Goal: Information Seeking & Learning: Check status

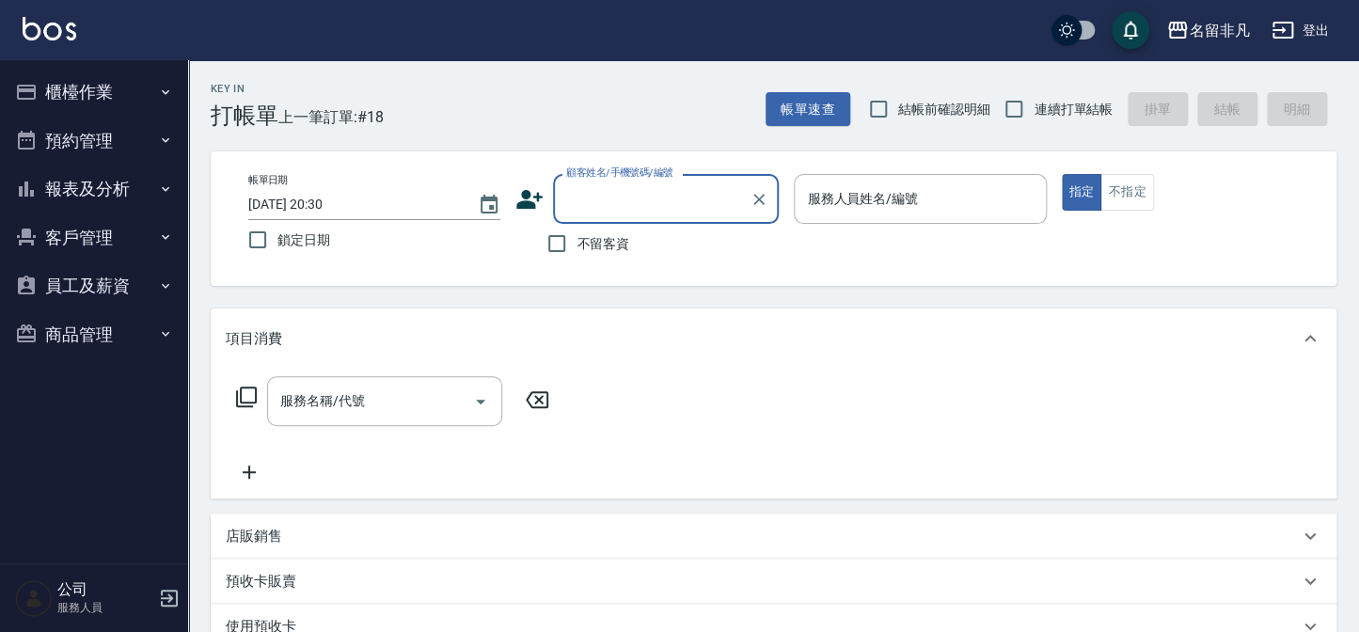
click at [94, 134] on button "預約管理" at bounding box center [94, 141] width 173 height 49
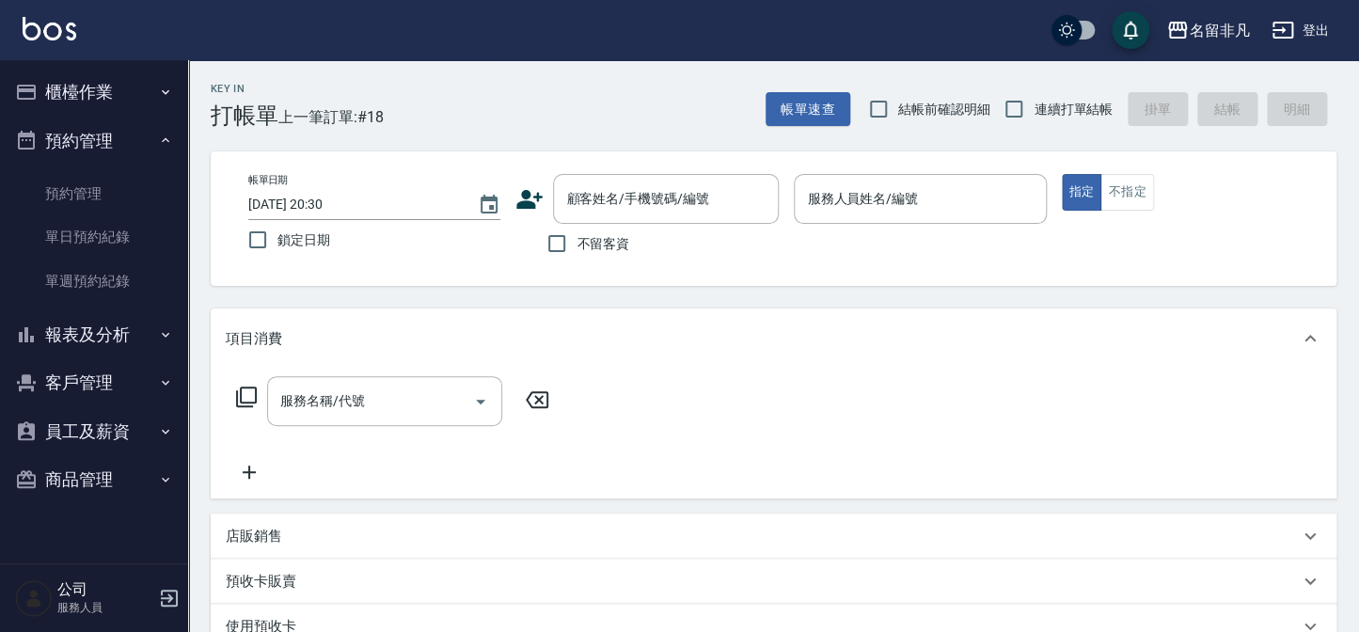
click at [92, 132] on button "預約管理" at bounding box center [94, 141] width 173 height 49
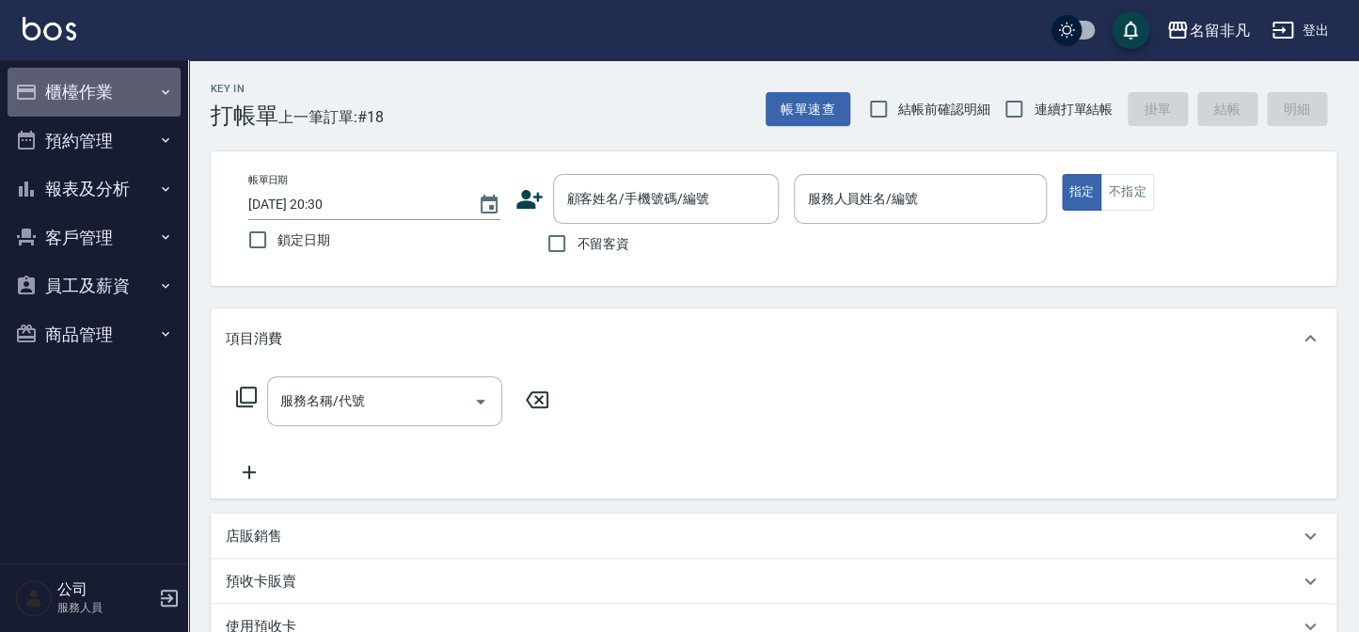
click at [114, 78] on button "櫃檯作業" at bounding box center [94, 92] width 173 height 49
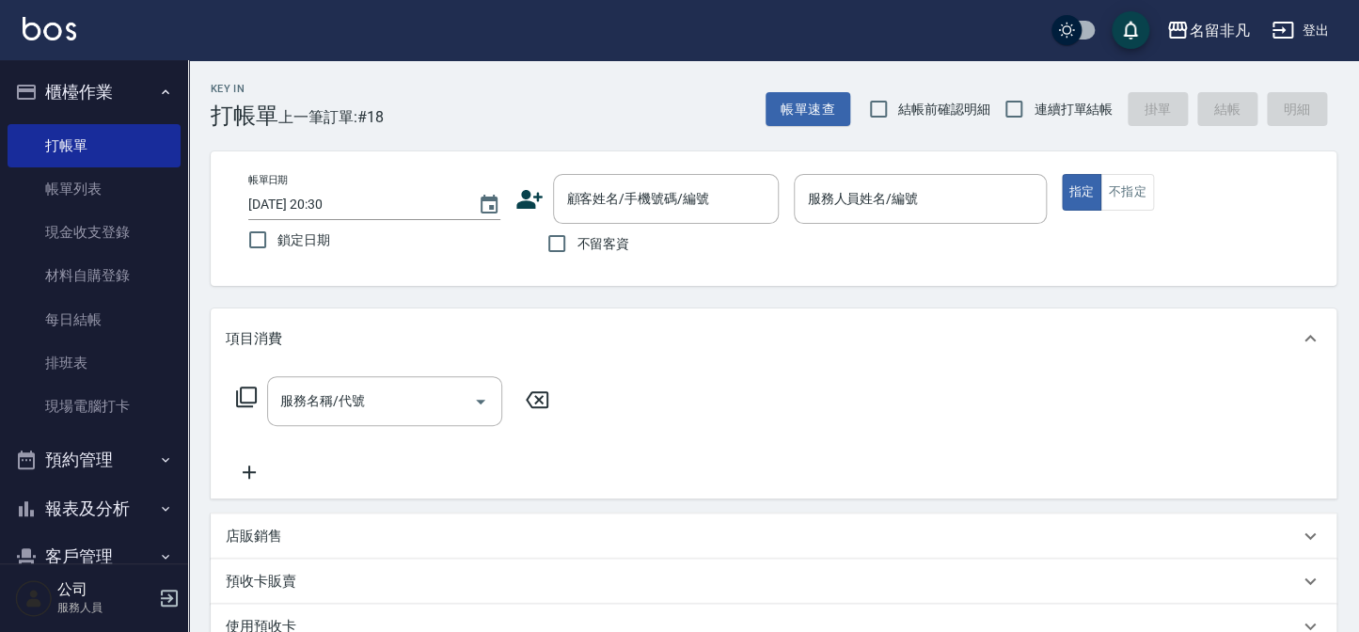
drag, startPoint x: 107, startPoint y: 178, endPoint x: 202, endPoint y: 213, distance: 101.5
click at [108, 178] on link "帳單列表" at bounding box center [94, 188] width 173 height 43
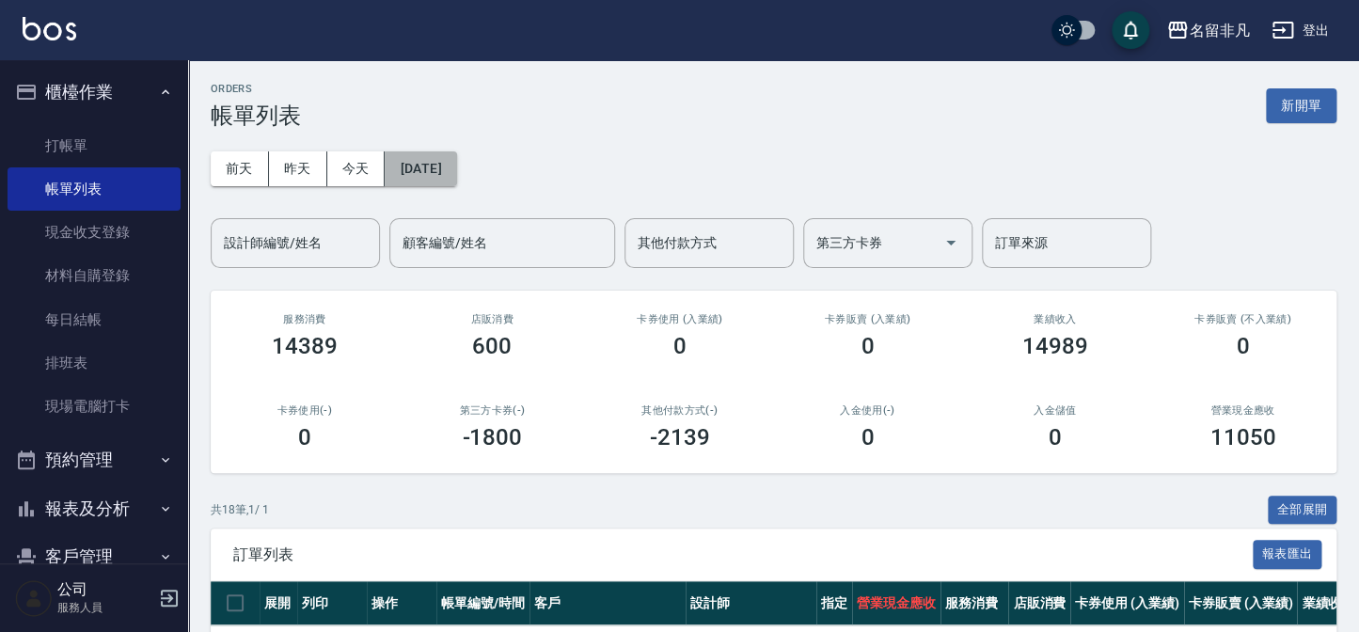
click at [403, 166] on button "[DATE]" at bounding box center [420, 168] width 71 height 35
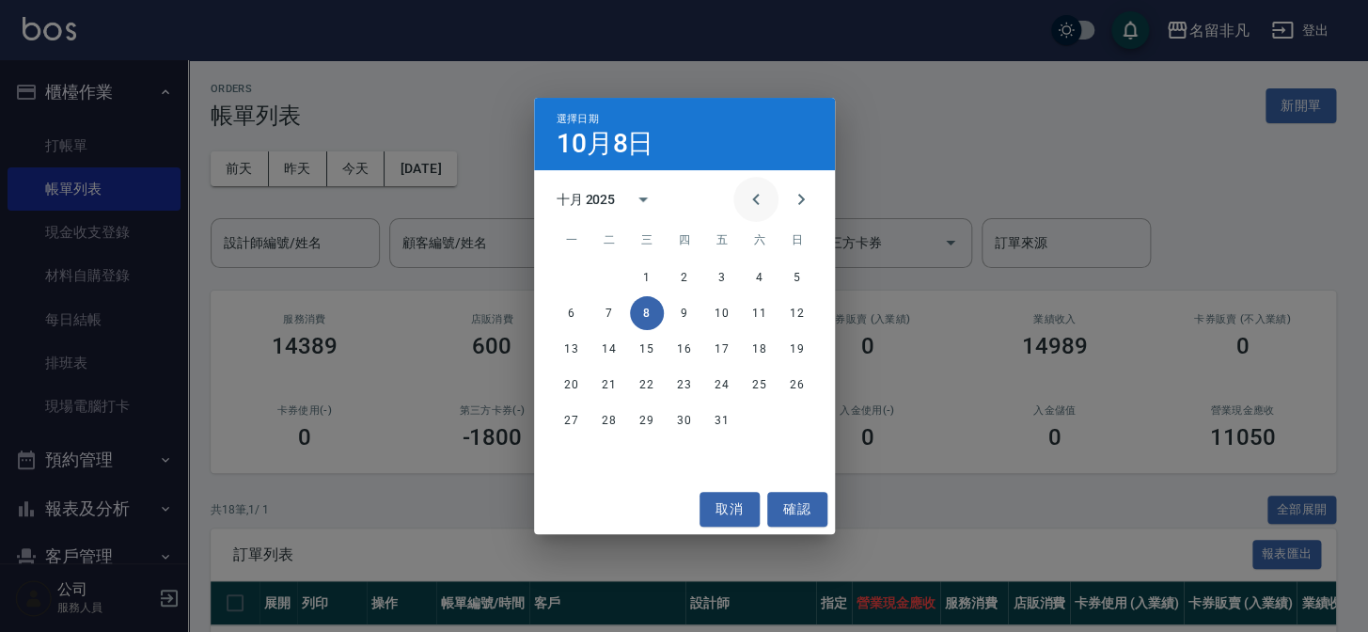
click at [750, 188] on icon "Previous month" at bounding box center [756, 199] width 23 height 23
click at [752, 189] on icon "Previous month" at bounding box center [756, 199] width 23 height 23
click at [765, 204] on button "Previous month" at bounding box center [755, 199] width 45 height 45
click at [694, 324] on button "10" at bounding box center [685, 313] width 34 height 34
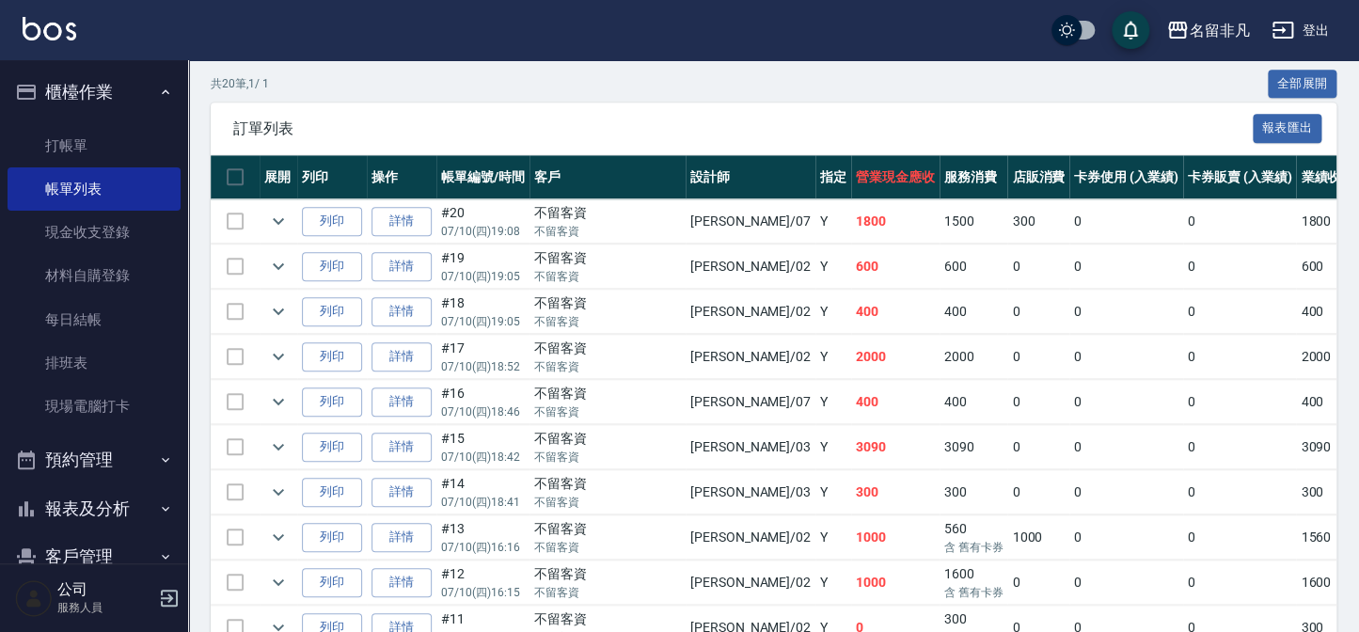
scroll to position [427, 0]
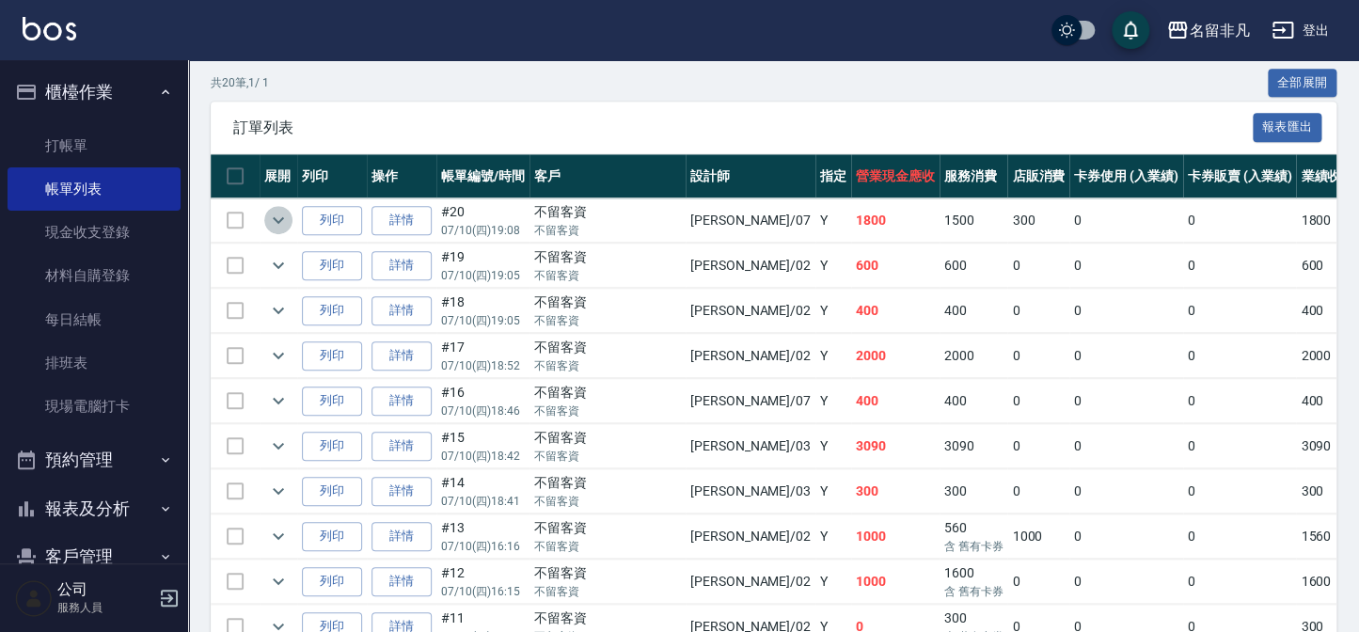
click at [273, 215] on icon "expand row" at bounding box center [278, 220] width 23 height 23
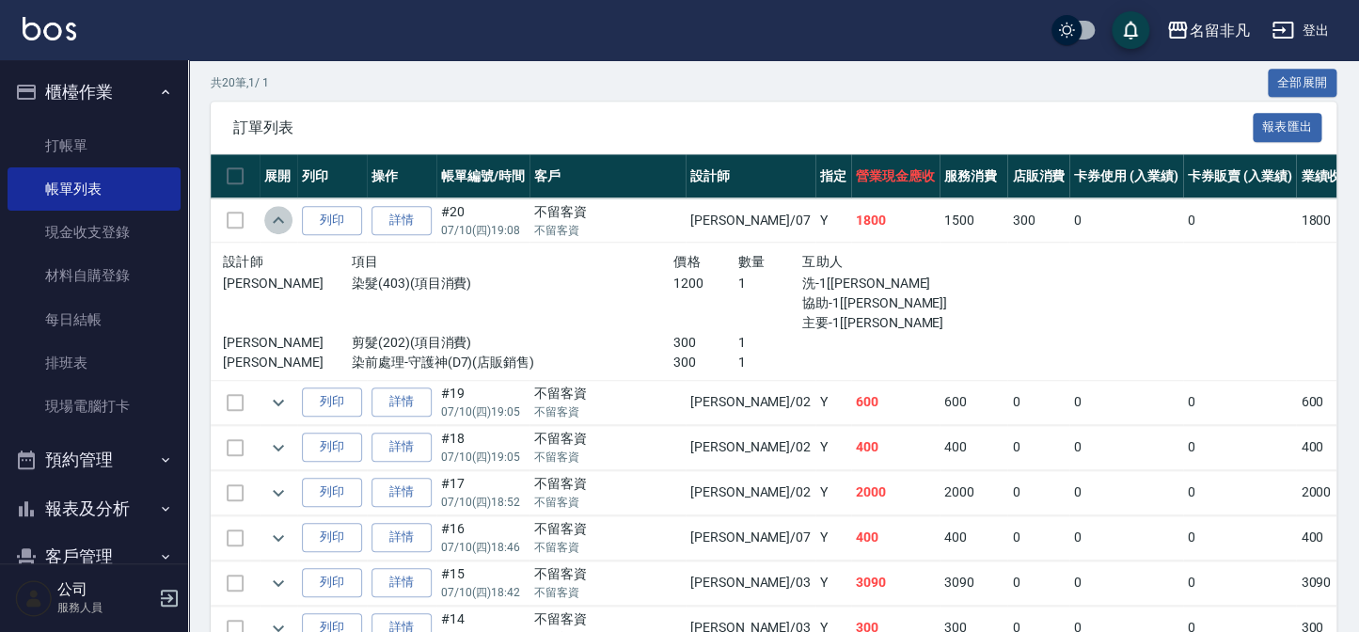
click at [277, 216] on icon "expand row" at bounding box center [278, 220] width 23 height 23
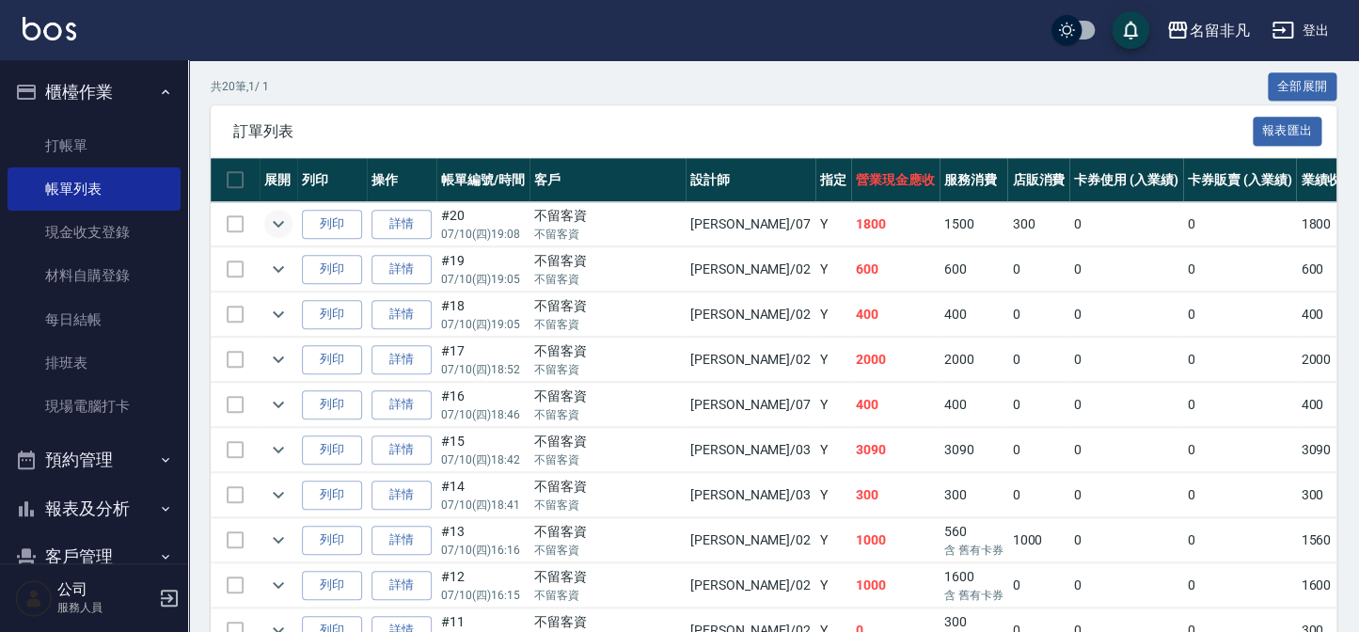
scroll to position [341, 0]
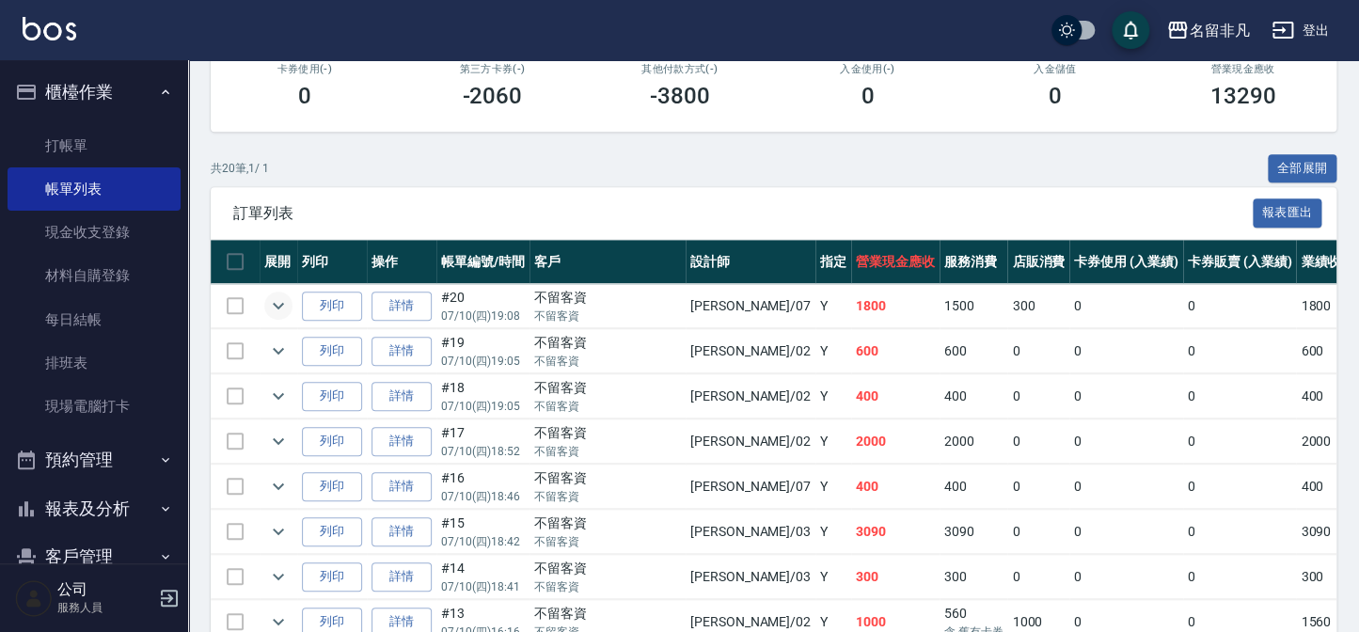
click at [95, 84] on button "櫃檯作業" at bounding box center [94, 92] width 173 height 49
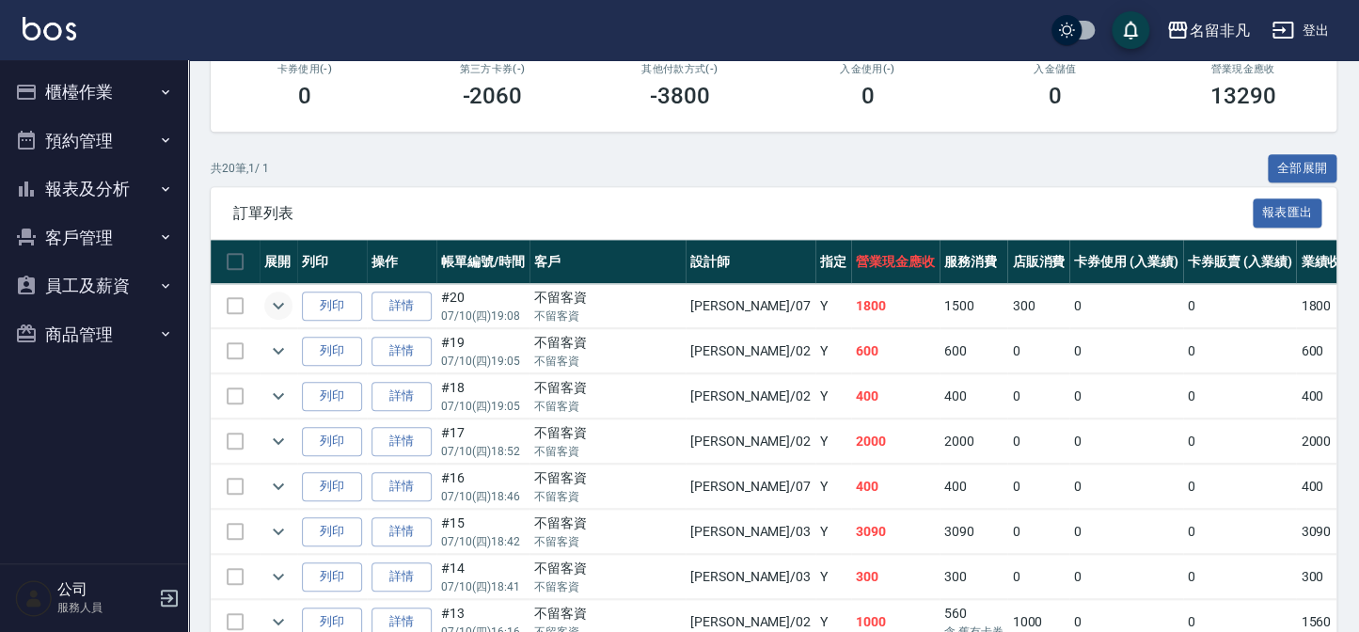
click at [102, 193] on button "報表及分析" at bounding box center [94, 189] width 173 height 49
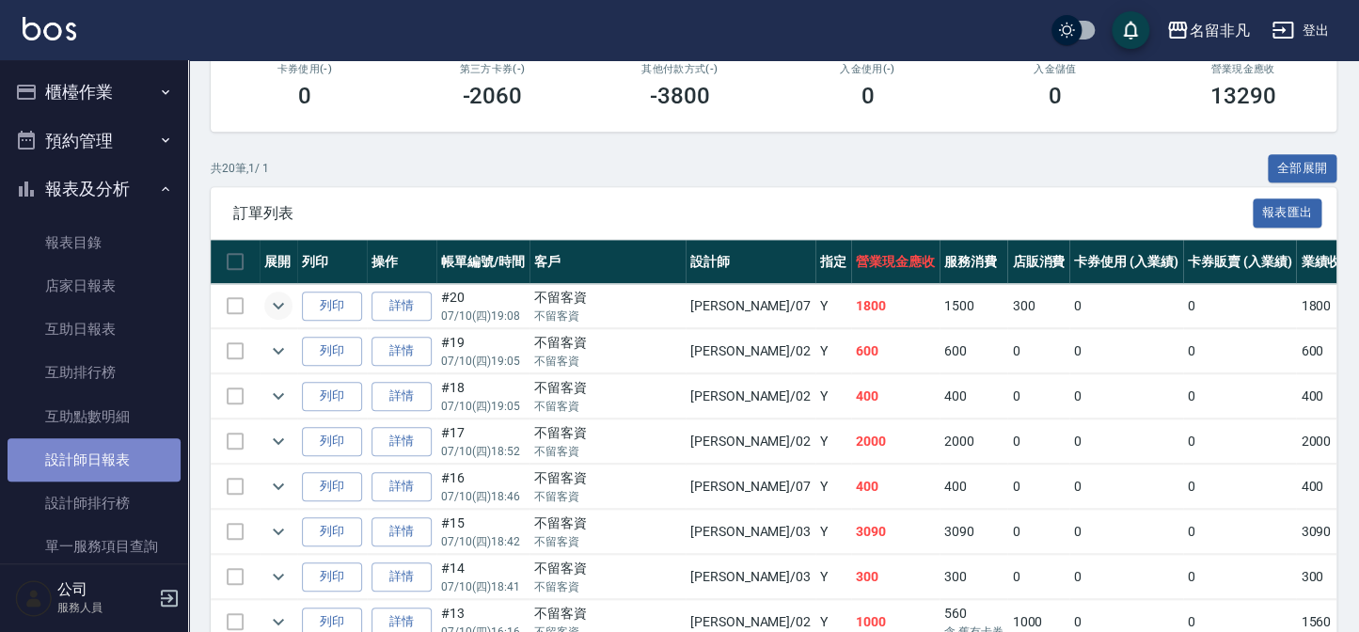
click at [125, 459] on link "設計師日報表" at bounding box center [94, 459] width 173 height 43
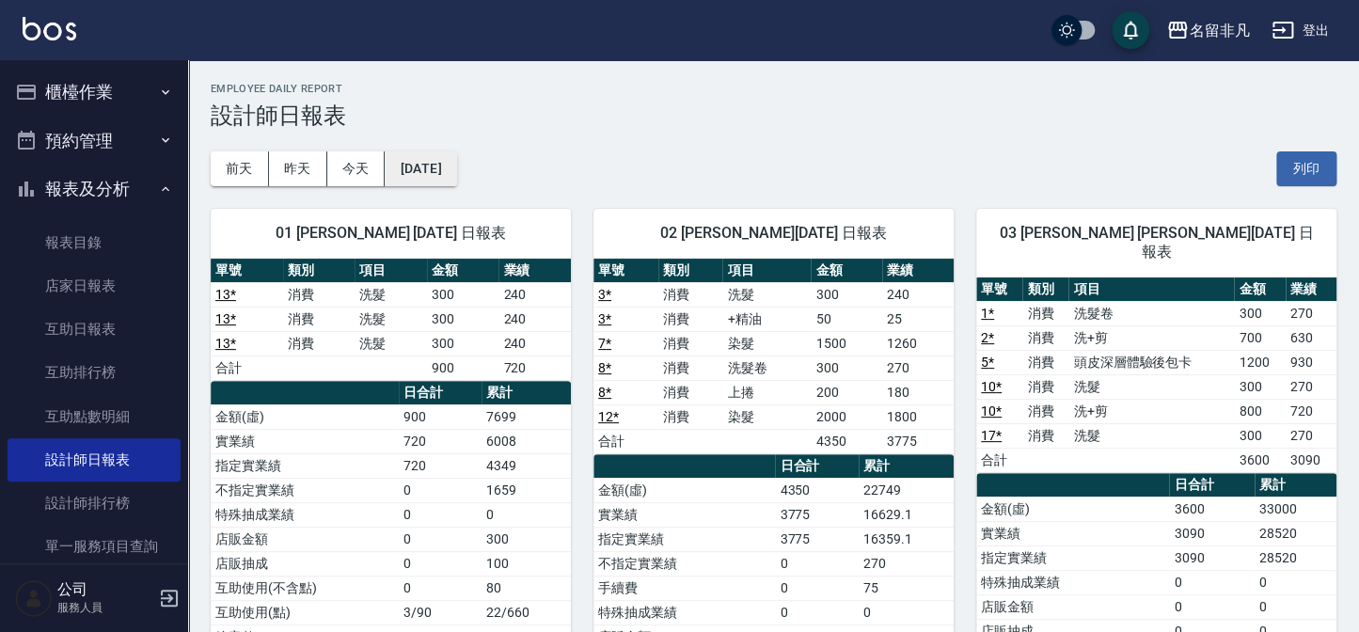
click at [456, 163] on button "[DATE]" at bounding box center [420, 168] width 71 height 35
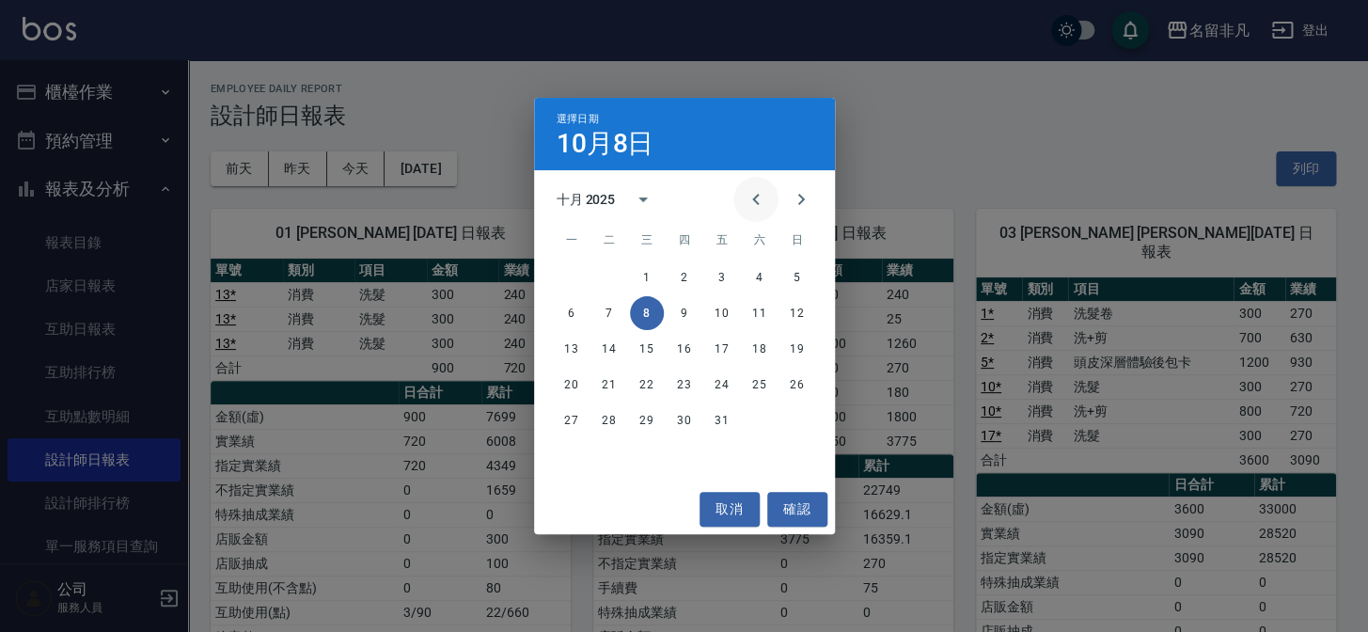
click at [746, 197] on icon "Previous month" at bounding box center [756, 199] width 23 height 23
click at [691, 314] on button "10" at bounding box center [685, 313] width 34 height 34
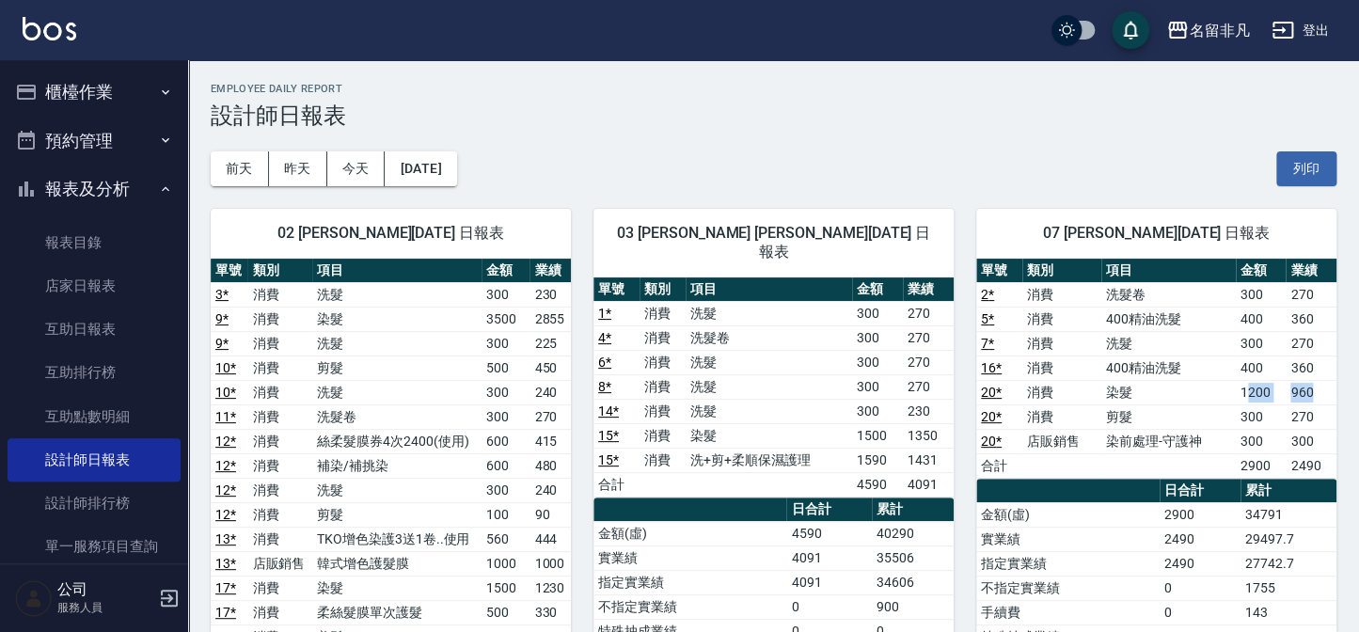
drag, startPoint x: 1246, startPoint y: 395, endPoint x: 1320, endPoint y: 394, distance: 74.3
click at [1320, 394] on tr "20 * 消費 染髮 1200 960" at bounding box center [1156, 392] width 360 height 24
click at [1320, 394] on td "960" at bounding box center [1310, 392] width 51 height 24
drag, startPoint x: 1225, startPoint y: 432, endPoint x: 1323, endPoint y: 416, distance: 99.1
click at [1323, 416] on tbody "2 * 消費 洗髮卷 300 270 5 * 消費 400精油洗髮 400 360 7 * 消費 洗髮 300 270 16 * 消費 400精油洗髮 400…" at bounding box center [1156, 380] width 360 height 196
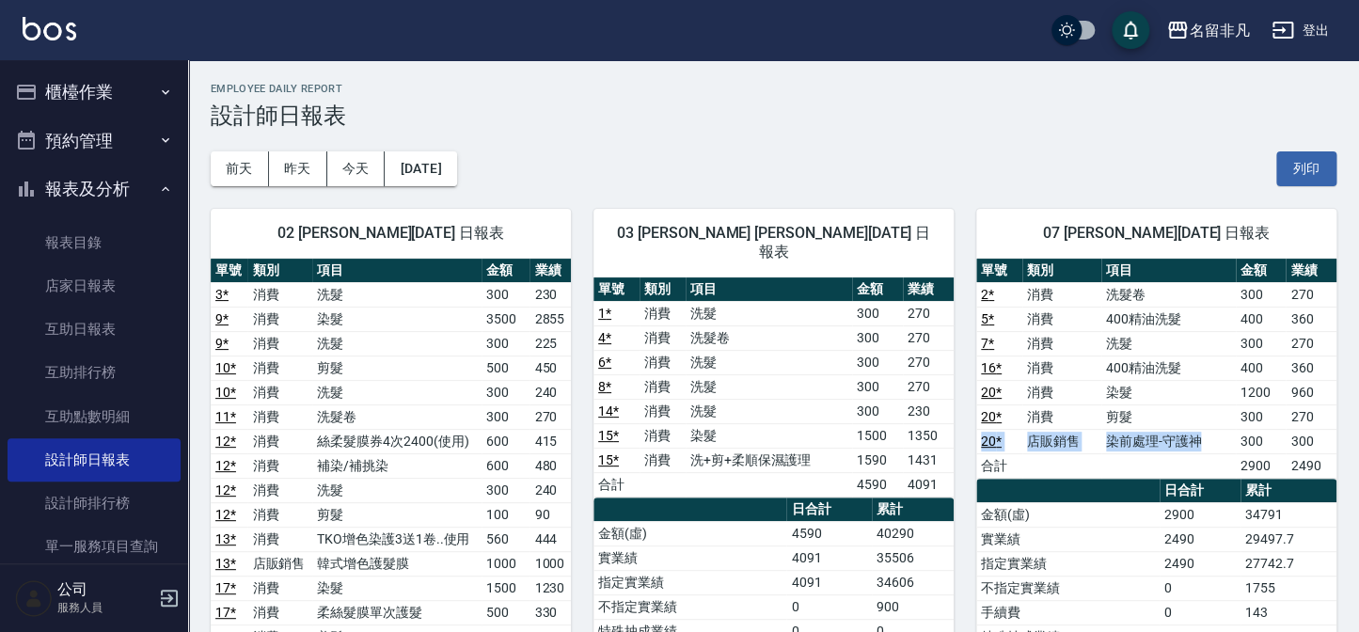
click at [1323, 416] on td "270" at bounding box center [1310, 416] width 51 height 24
drag, startPoint x: 1276, startPoint y: 388, endPoint x: 1327, endPoint y: 408, distance: 54.5
click at [1327, 408] on tbody "2 * 消費 洗髮卷 300 270 5 * 消費 400精油洗髮 400 360 7 * 消費 洗髮 300 270 16 * 消費 400精油洗髮 400…" at bounding box center [1156, 380] width 360 height 196
click at [1327, 408] on td "270" at bounding box center [1310, 416] width 51 height 24
click at [785, 91] on h2 "Employee Daily Report" at bounding box center [773, 89] width 1125 height 12
